Goal: Check status

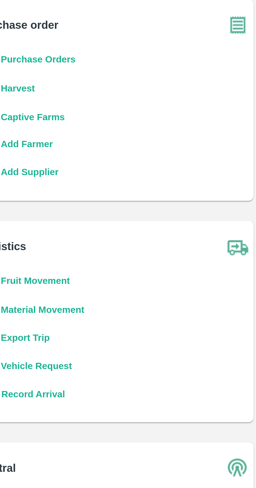
click at [46, 58] on b "Purchase Orders" at bounding box center [33, 57] width 31 height 4
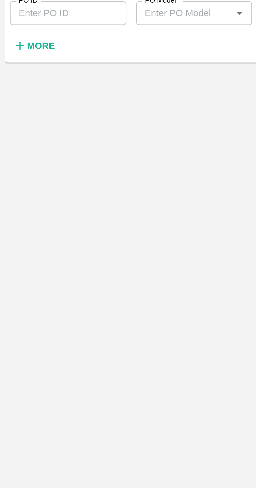
click at [8, 52] on icon "button" at bounding box center [8, 51] width 3 height 3
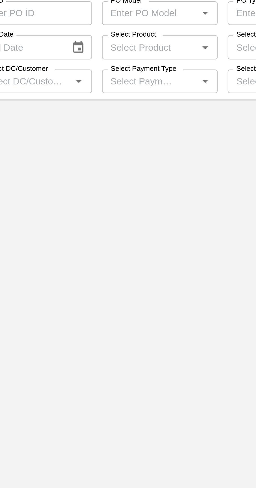
click at [32, 67] on input "Select DC/Customer" at bounding box center [24, 66] width 37 height 7
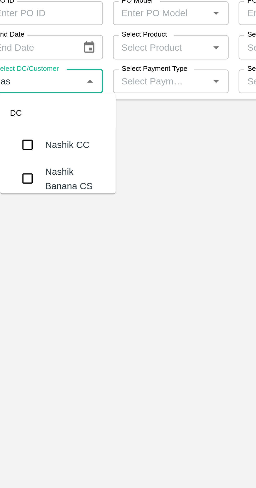
type input "nash"
click at [24, 108] on input "checkbox" at bounding box center [21, 107] width 10 height 10
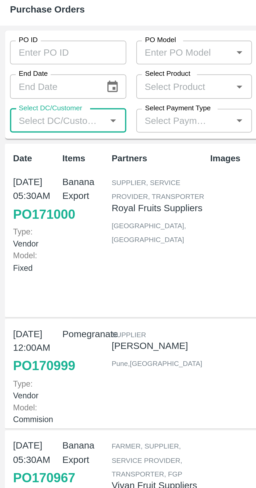
click at [40, 66] on input "Select DC/Customer" at bounding box center [24, 66] width 37 height 7
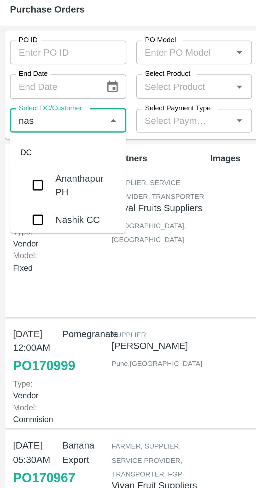
type input "nash"
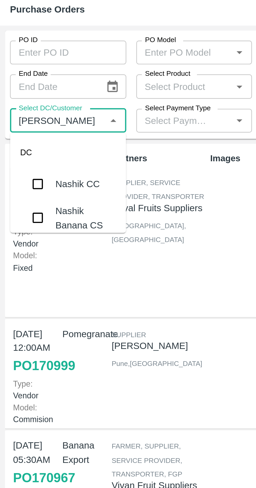
click at [15, 104] on input "checkbox" at bounding box center [15, 107] width 10 height 10
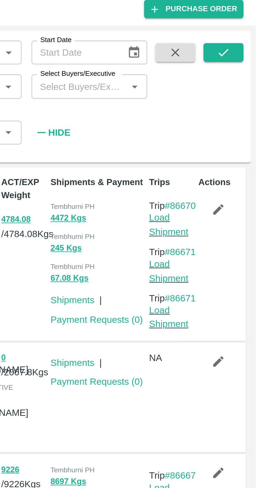
click at [246, 41] on button "submit" at bounding box center [242, 38] width 17 height 8
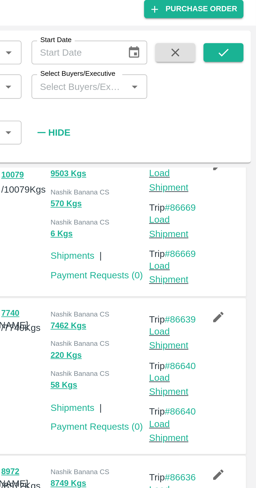
click at [222, 86] on link "#86662" at bounding box center [224, 84] width 13 height 4
